Goal: Use online tool/utility: Utilize a website feature to perform a specific function

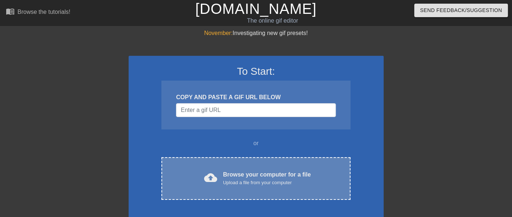
drag, startPoint x: 187, startPoint y: 164, endPoint x: 187, endPoint y: 176, distance: 12.1
click at [187, 176] on div "cloud_upload Browse your computer for a file Upload a file from your computer" at bounding box center [256, 178] width 158 height 16
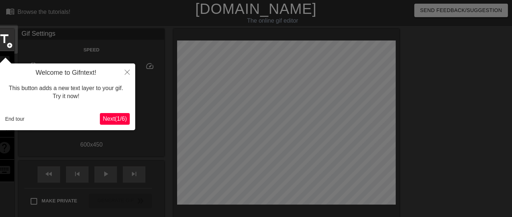
scroll to position [18, 0]
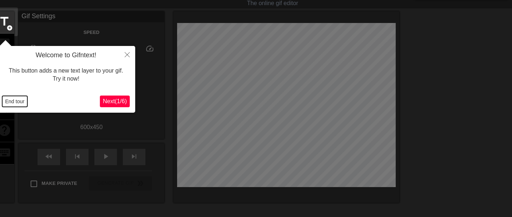
click at [19, 98] on button "End tour" at bounding box center [14, 101] width 25 height 11
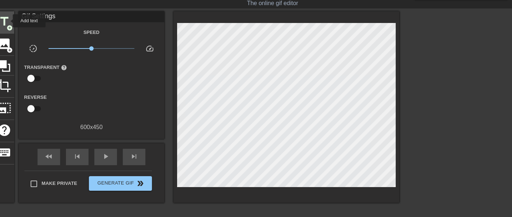
click at [8, 21] on span "title" at bounding box center [4, 22] width 14 height 14
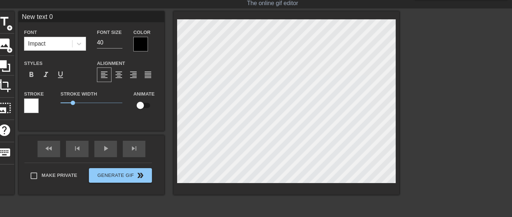
drag, startPoint x: 61, startPoint y: 17, endPoint x: 23, endPoint y: 16, distance: 38.3
click at [23, 16] on input "New text 0" at bounding box center [92, 16] width 146 height 11
paste input "happy halloween"
type input "happy halloween"
drag, startPoint x: 74, startPoint y: 104, endPoint x: 45, endPoint y: 105, distance: 28.8
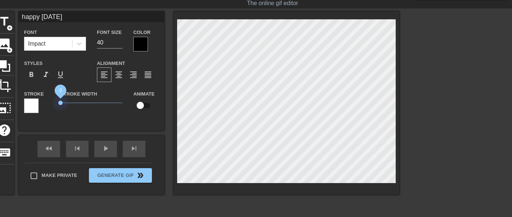
click at [45, 105] on div "Stroke Stroke Width 0 Animate" at bounding box center [92, 104] width 146 height 30
click at [33, 74] on span "format_bold" at bounding box center [31, 74] width 9 height 9
click at [145, 44] on div at bounding box center [140, 44] width 15 height 15
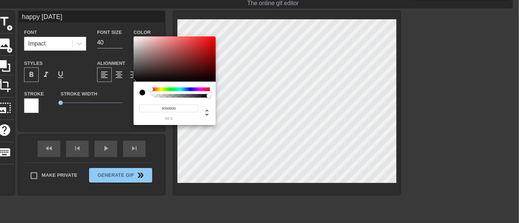
type input "#FBF8F8"
click at [135, 37] on div at bounding box center [174, 58] width 82 height 45
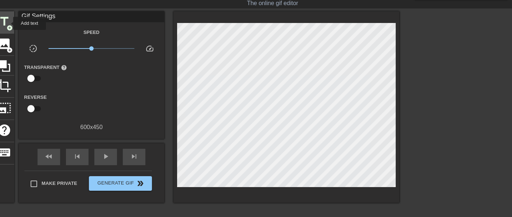
click at [8, 23] on span "title" at bounding box center [4, 22] width 14 height 14
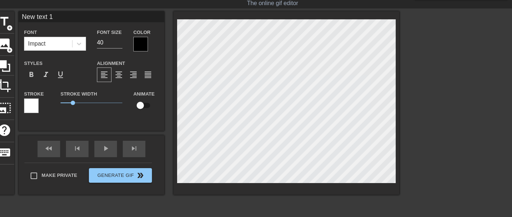
scroll to position [1, 1]
type input "happy halloween"
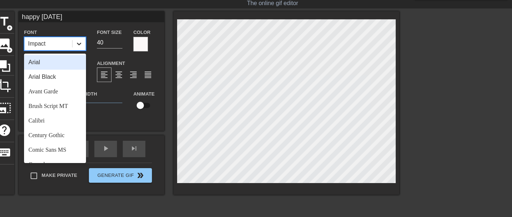
click at [81, 44] on icon at bounding box center [79, 43] width 7 height 7
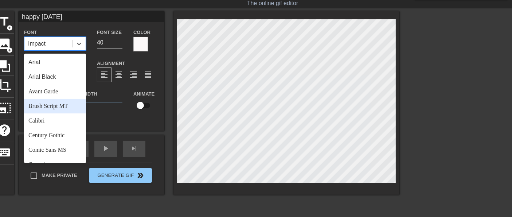
click at [68, 106] on div "Brush Script MT" at bounding box center [55, 106] width 62 height 15
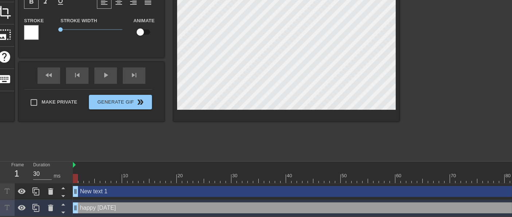
scroll to position [96, 0]
click at [48, 187] on icon at bounding box center [50, 191] width 9 height 9
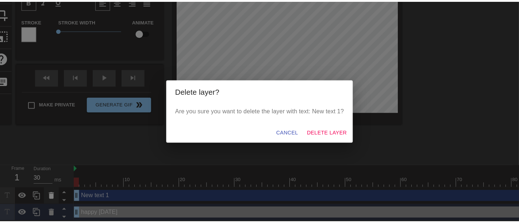
scroll to position [89, 0]
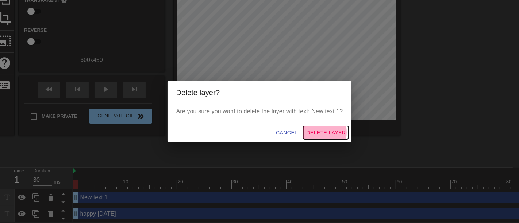
click at [313, 132] on span "Delete Layer" at bounding box center [325, 132] width 39 height 9
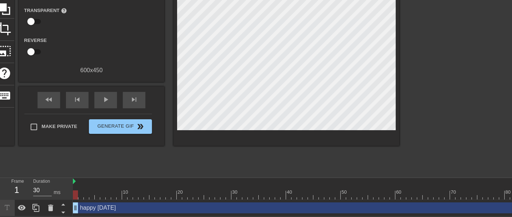
scroll to position [80, 0]
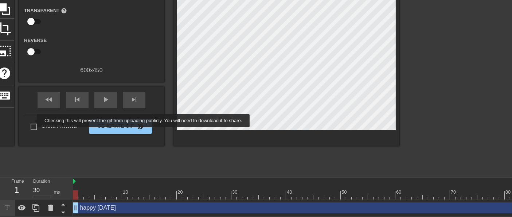
click at [33, 121] on input "Make Private" at bounding box center [33, 126] width 15 height 15
checkbox input "true"
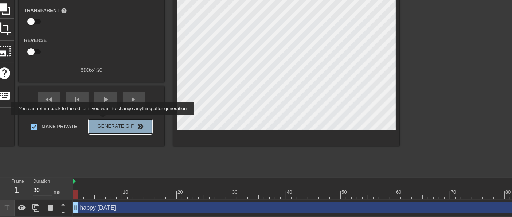
click at [104, 122] on span "Generate Gif double_arrow" at bounding box center [120, 126] width 57 height 9
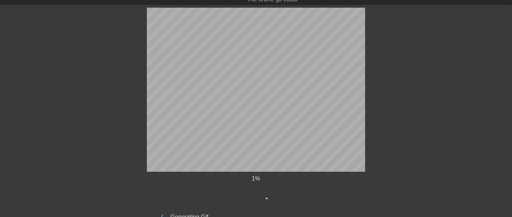
scroll to position [0, 0]
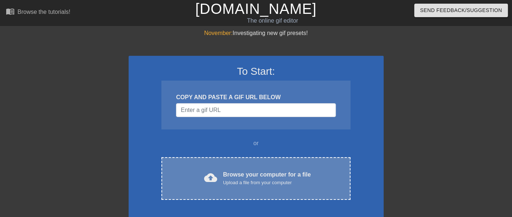
click at [208, 173] on span "cloud_upload" at bounding box center [210, 177] width 13 height 13
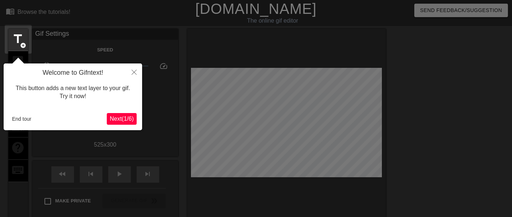
scroll to position [18, 0]
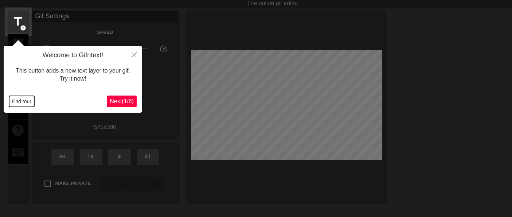
click at [19, 100] on button "End tour" at bounding box center [21, 101] width 25 height 11
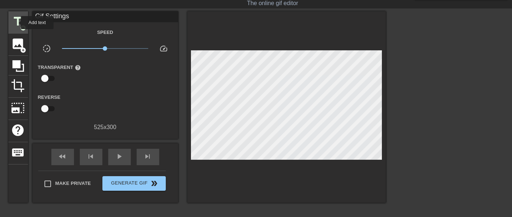
click at [16, 23] on span "title" at bounding box center [18, 22] width 14 height 14
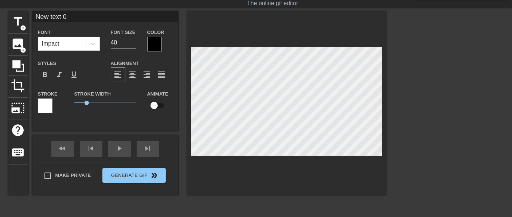
drag, startPoint x: 72, startPoint y: 19, endPoint x: 30, endPoint y: 15, distance: 42.5
click at [30, 15] on div "title add_circle image add_circle crop photo_size_select_large help keyboard Ne…" at bounding box center [197, 102] width 378 height 183
type input "Happy Day!"
drag, startPoint x: 85, startPoint y: 101, endPoint x: 66, endPoint y: 108, distance: 20.9
click at [66, 108] on div "Stroke Stroke Width 0 Animate" at bounding box center [105, 104] width 146 height 30
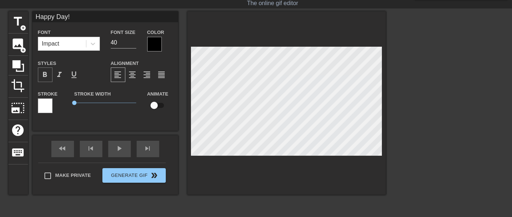
click at [46, 72] on span "format_bold" at bounding box center [45, 74] width 9 height 9
click at [155, 44] on div at bounding box center [154, 44] width 15 height 15
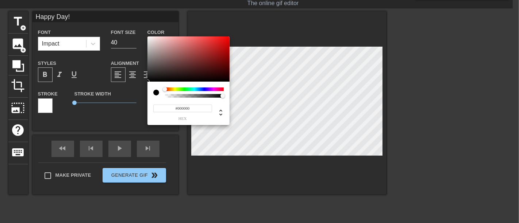
type input "#F30404"
click at [228, 39] on div at bounding box center [188, 58] width 82 height 45
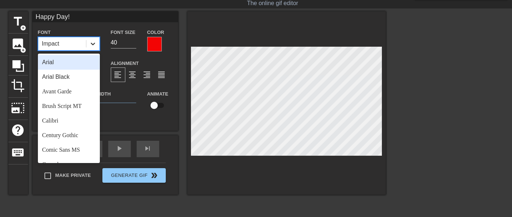
click at [93, 43] on icon at bounding box center [92, 43] width 7 height 7
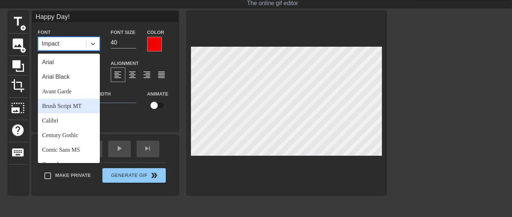
click at [70, 104] on div "Brush Script MT" at bounding box center [69, 106] width 62 height 15
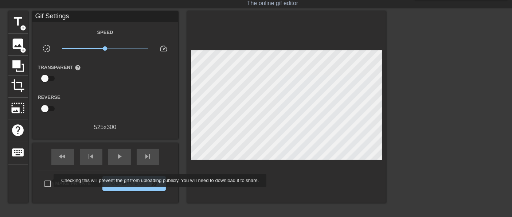
click at [49, 181] on input "Make Private" at bounding box center [47, 183] width 15 height 15
checkbox input "true"
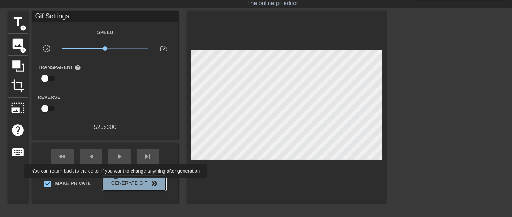
click at [117, 183] on span "Generate Gif double_arrow" at bounding box center [133, 183] width 57 height 9
